Goal: Complete application form: Complete application form

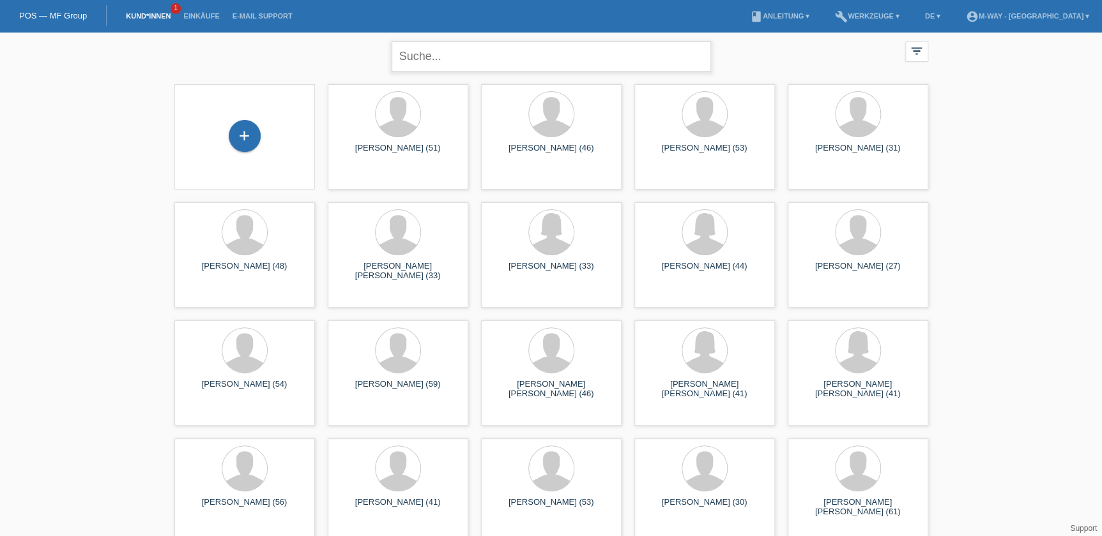
click at [397, 57] on input "text" at bounding box center [550, 57] width 319 height 30
click at [249, 134] on div "+" at bounding box center [245, 136] width 32 height 32
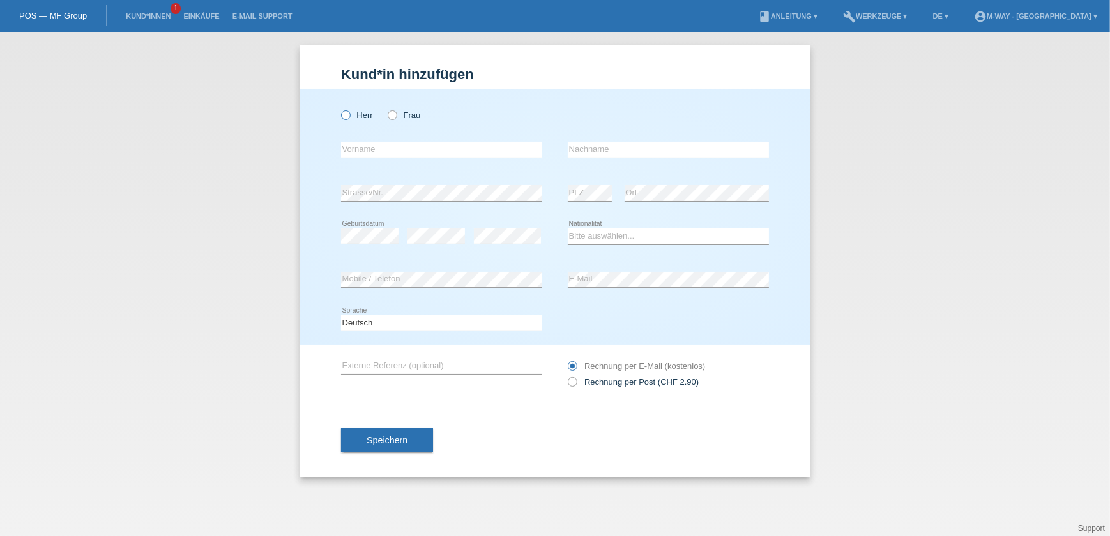
click at [339, 109] on icon at bounding box center [339, 109] width 0 height 0
click at [342, 118] on input "Herr" at bounding box center [345, 114] width 8 height 8
radio input "true"
click at [349, 153] on input "text" at bounding box center [441, 150] width 201 height 16
type input "Michel"
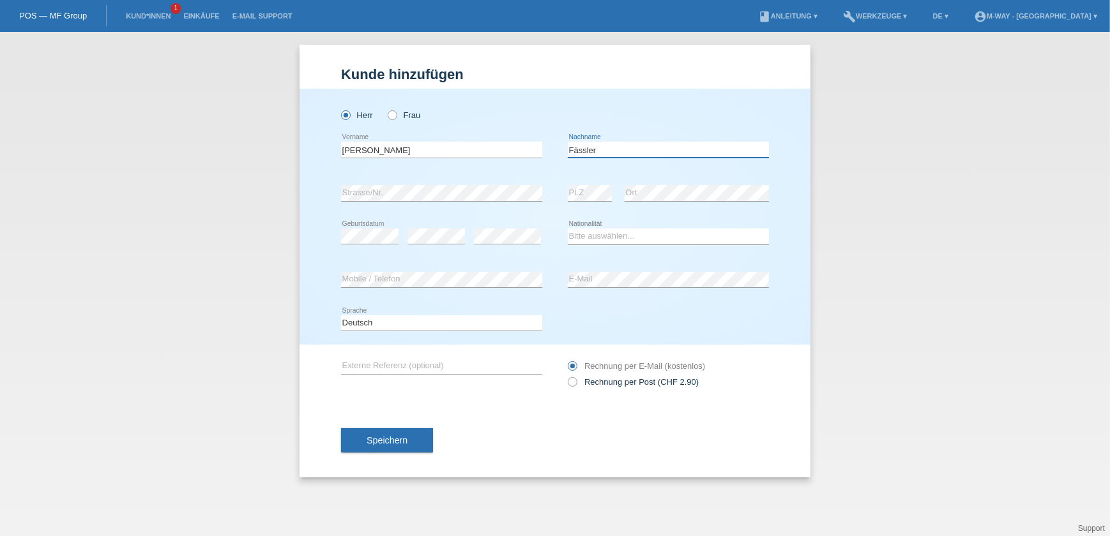
type input "Fässler"
click at [333, 240] on div "Herr Frau Michel error Vorname C" at bounding box center [555, 217] width 511 height 256
click at [376, 225] on div "error Geburtsdatum" at bounding box center [369, 236] width 57 height 43
click at [608, 236] on select "Bitte auswählen... Schweiz Deutschland Liechtenstein Österreich ------------ Af…" at bounding box center [668, 236] width 201 height 15
select select "CH"
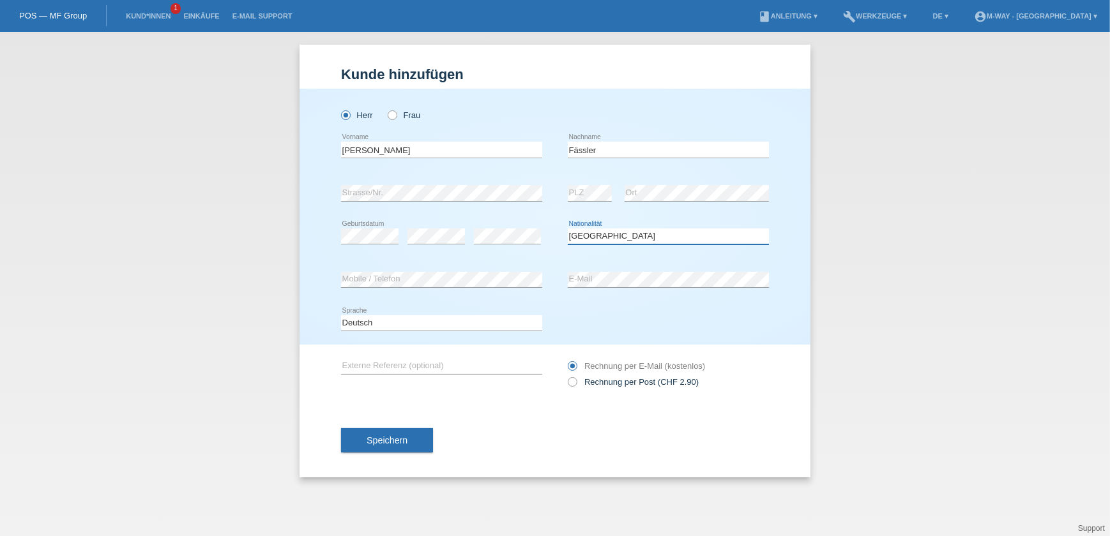
click at [568, 229] on select "Bitte auswählen... Schweiz Deutschland Liechtenstein Österreich ------------ Af…" at bounding box center [668, 236] width 201 height 15
click at [413, 445] on button "Speichern" at bounding box center [387, 441] width 92 height 24
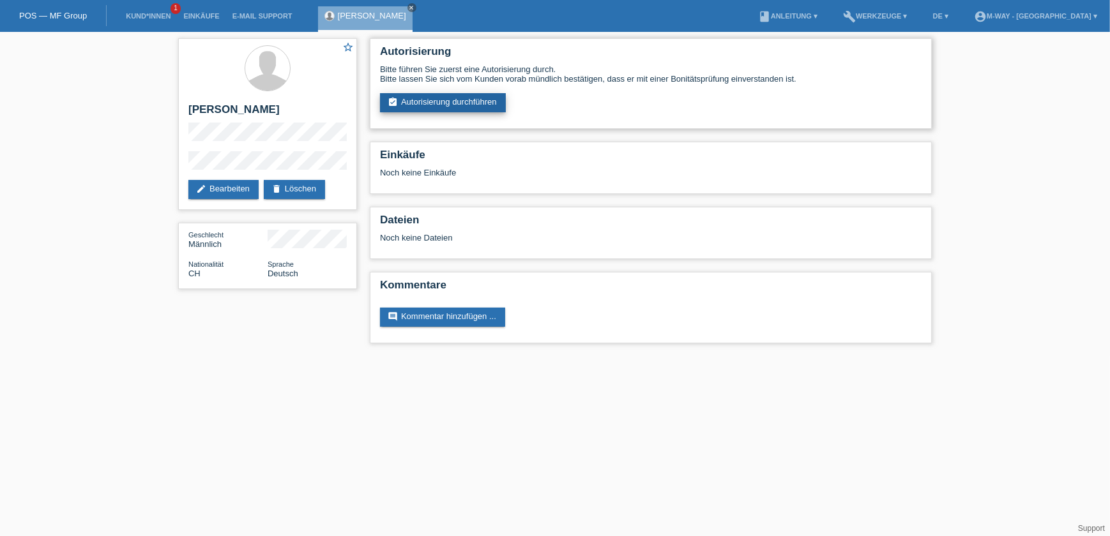
click at [417, 98] on link "assignment_turned_in Autorisierung durchführen" at bounding box center [443, 102] width 126 height 19
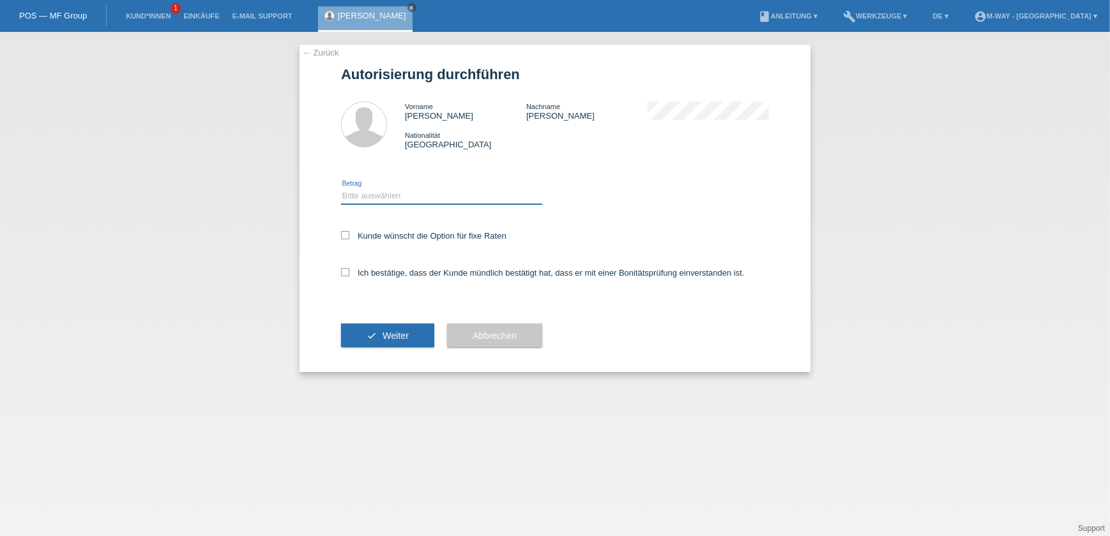
click at [366, 198] on select "Bitte auswählen CHF 1.00 - CHF 499.00 CHF 500.00 - CHF 1'999.00 CHF 2'000.00 - …" at bounding box center [441, 195] width 201 height 15
select select "2"
click at [341, 188] on select "Bitte auswählen CHF 1.00 - CHF 499.00 CHF 500.00 - CHF 1'999.00 CHF 2'000.00 - …" at bounding box center [441, 195] width 201 height 15
click at [345, 236] on icon at bounding box center [345, 235] width 8 height 8
click at [345, 236] on input "Kunde wünscht die Option für fixe Raten" at bounding box center [345, 235] width 8 height 8
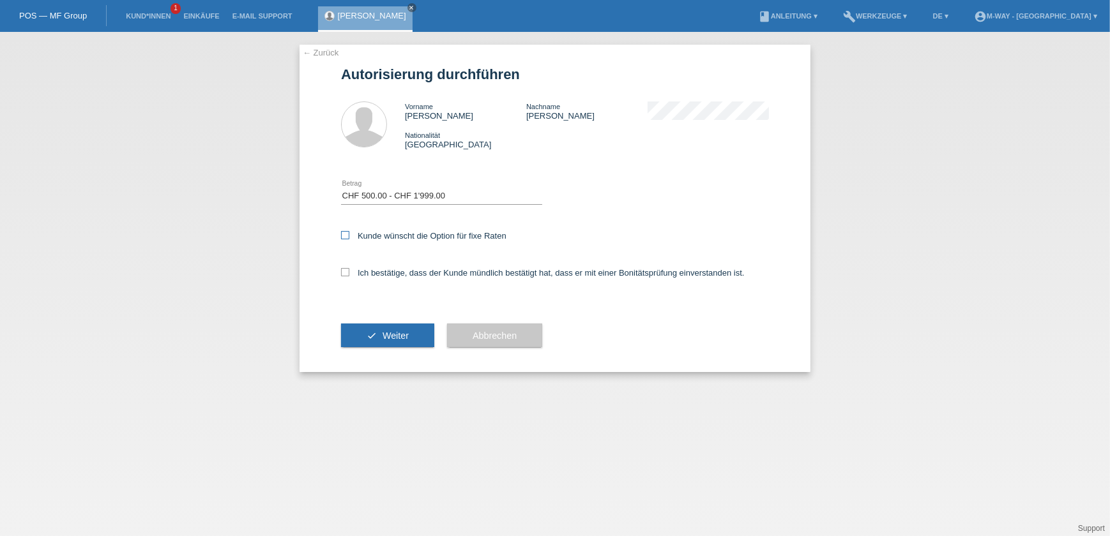
checkbox input "true"
click at [346, 270] on icon at bounding box center [345, 272] width 8 height 8
click at [346, 270] on input "Ich bestätige, dass der Kunde mündlich bestätigt hat, dass er mit einer Bonität…" at bounding box center [345, 272] width 8 height 8
checkbox input "true"
click at [376, 331] on icon "check" at bounding box center [372, 336] width 10 height 10
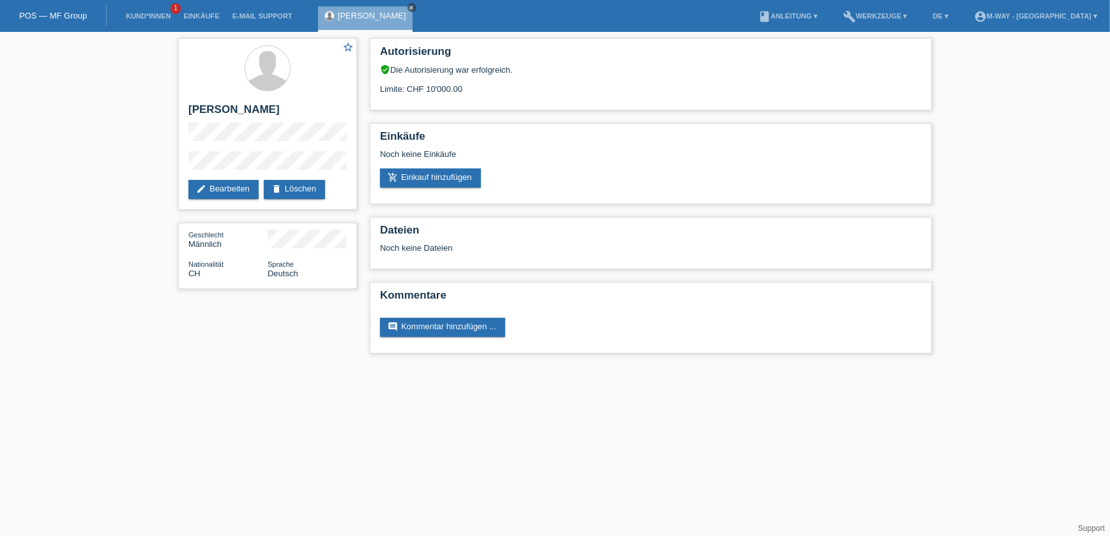
click at [409, 6] on icon "close" at bounding box center [412, 7] width 6 height 6
